Goal: Task Accomplishment & Management: Use online tool/utility

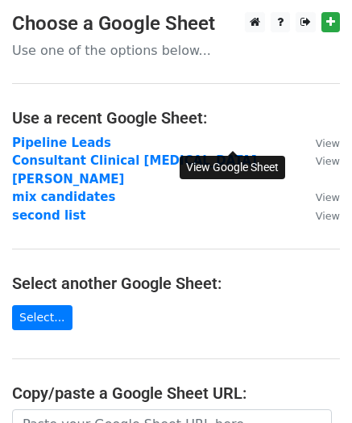
click at [316, 140] on small "View" at bounding box center [328, 143] width 24 height 12
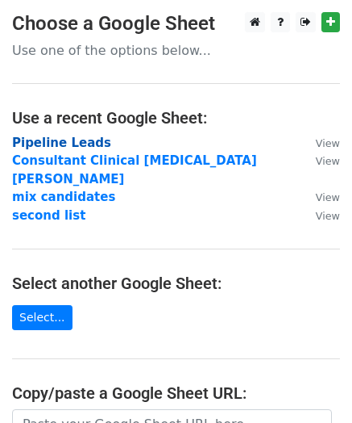
click at [48, 148] on strong "Pipeline Leads" at bounding box center [61, 143] width 99 height 15
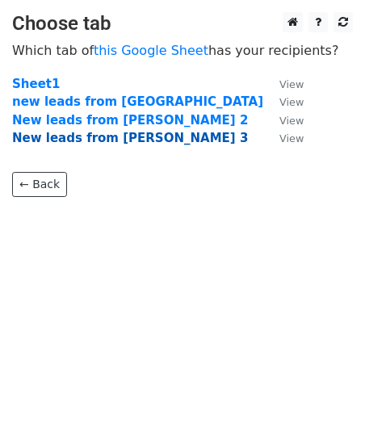
click at [126, 132] on strong "New leads from Mikki 3" at bounding box center [130, 138] width 236 height 15
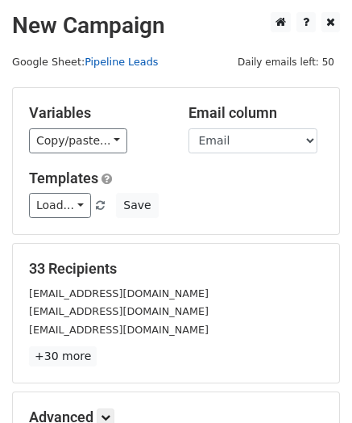
click at [127, 64] on link "Pipeline Leads" at bounding box center [121, 62] width 73 height 12
click at [61, 356] on link "+30 more" at bounding box center [63, 356] width 68 height 20
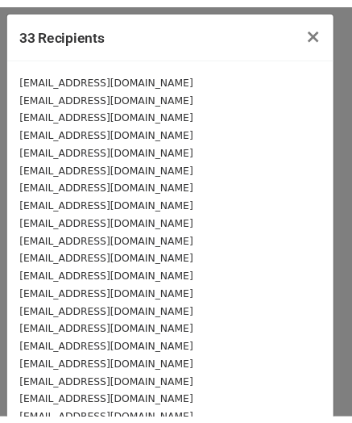
scroll to position [1, 0]
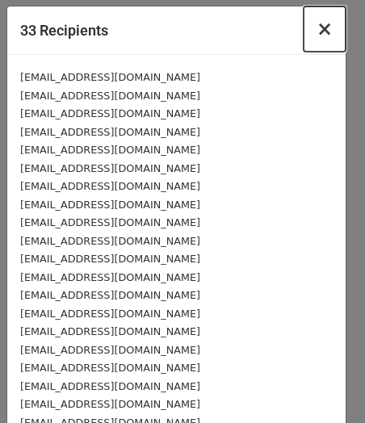
click at [317, 35] on span "×" at bounding box center [324, 29] width 16 height 23
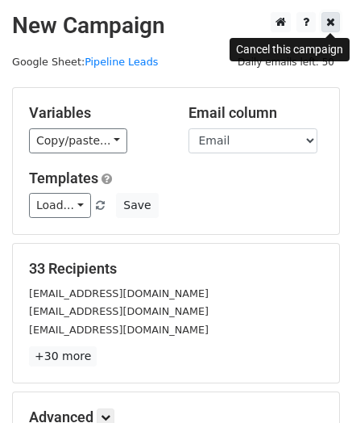
click at [335, 23] on icon at bounding box center [331, 21] width 9 height 11
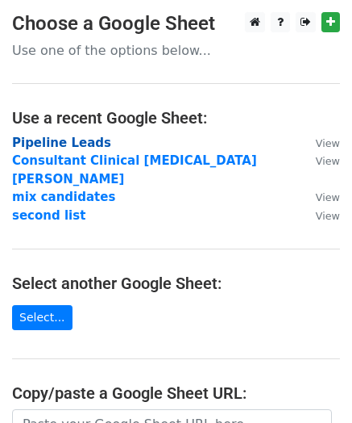
click at [81, 142] on strong "Pipeline Leads" at bounding box center [61, 143] width 99 height 15
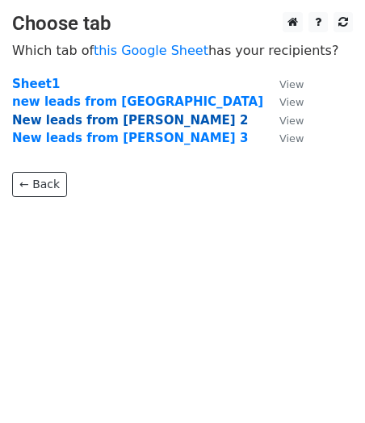
click at [94, 117] on strong "New leads from [PERSON_NAME] 2" at bounding box center [130, 120] width 236 height 15
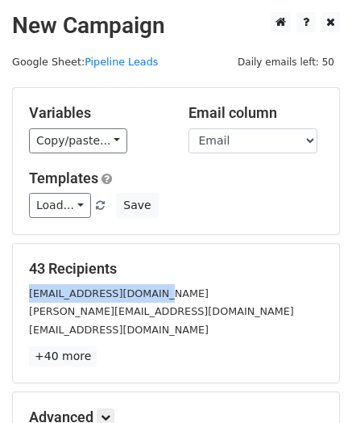
drag, startPoint x: 156, startPoint y: 294, endPoint x: 29, endPoint y: 299, distance: 127.6
click at [29, 299] on div "fukutomiakira@gmail.com" at bounding box center [176, 293] width 319 height 19
copy small "fukutomiakira@gmail.com"
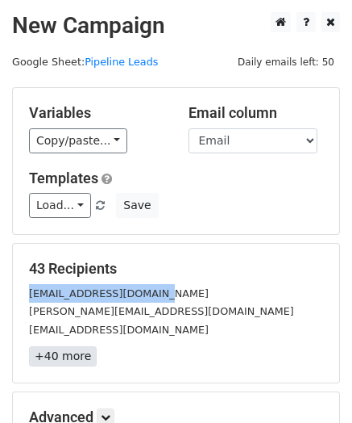
scroll to position [204, 0]
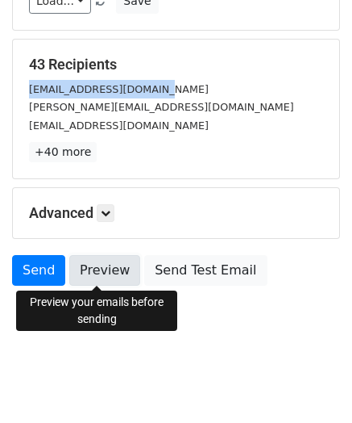
click at [104, 263] on link "Preview" at bounding box center [104, 270] width 71 height 31
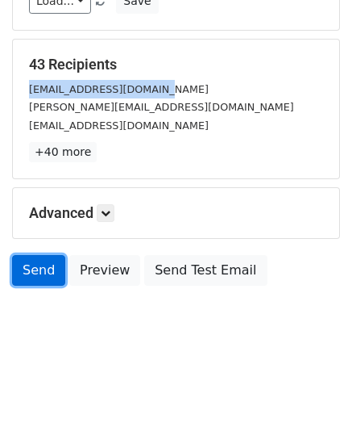
click at [32, 273] on link "Send" at bounding box center [38, 270] width 53 height 31
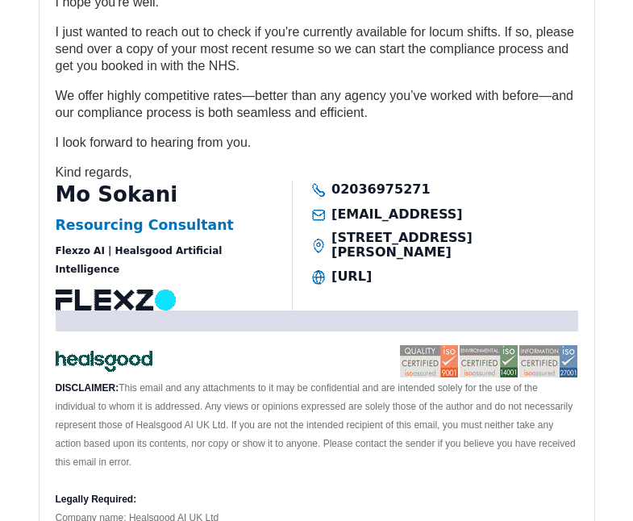
scroll to position [3313, 0]
